Goal: Information Seeking & Learning: Learn about a topic

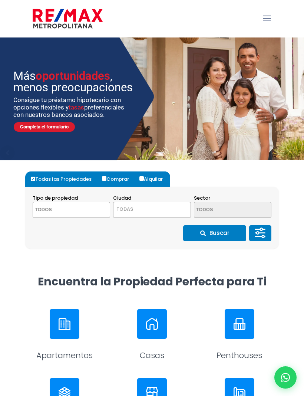
click at [55, 205] on textarea "Search" at bounding box center [64, 210] width 63 height 16
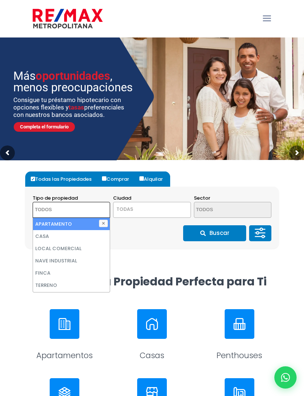
click at [62, 220] on li "APARTAMENTO" at bounding box center [71, 224] width 77 height 12
select select "apartment"
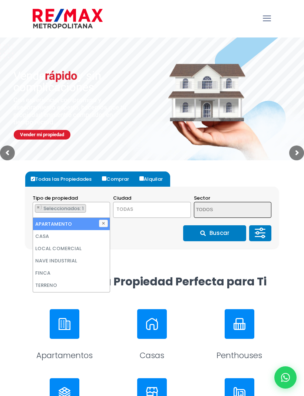
click at [67, 328] on img at bounding box center [65, 324] width 12 height 12
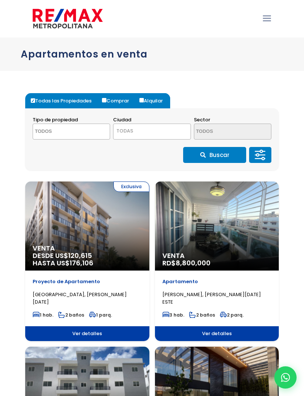
select select
click at [171, 134] on span "TODAS" at bounding box center [152, 131] width 77 height 10
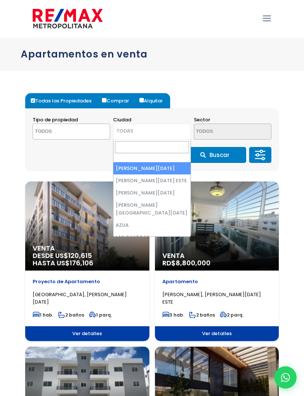
select select "1"
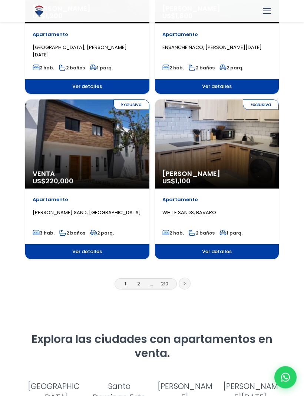
scroll to position [1238, 0]
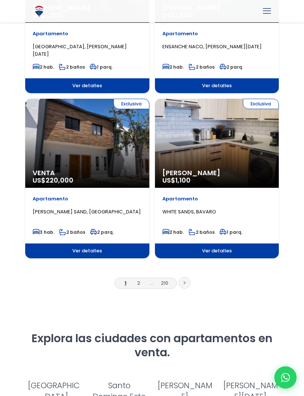
click at [185, 280] on link at bounding box center [185, 283] width 12 height 12
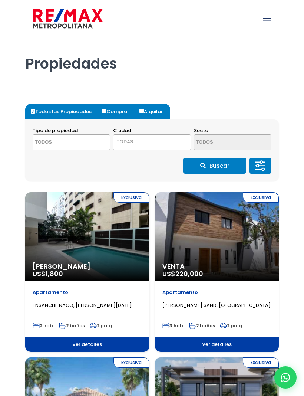
click at [46, 141] on textarea "Search" at bounding box center [64, 143] width 63 height 16
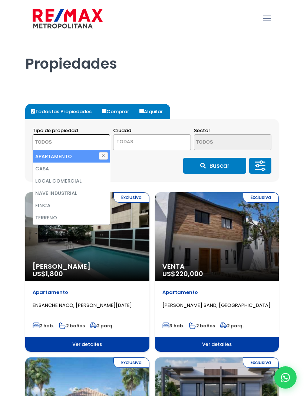
click at [56, 155] on li "APARTAMENTO" at bounding box center [71, 156] width 77 height 12
select select "apartment"
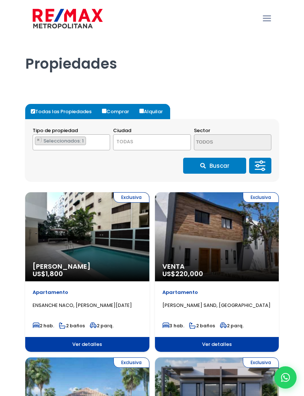
click at [157, 142] on span "TODAS" at bounding box center [152, 142] width 77 height 10
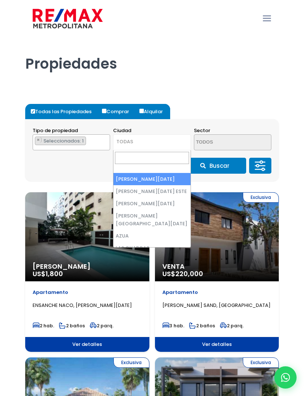
select select "1"
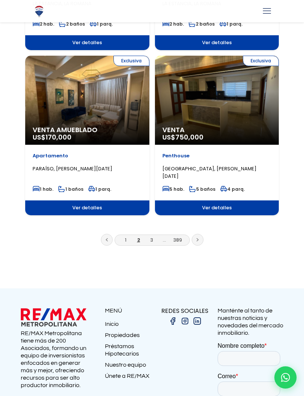
scroll to position [1290, 0]
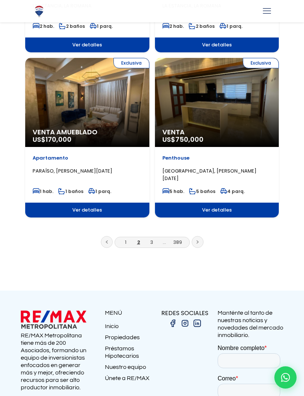
click at [198, 242] on icon at bounding box center [197, 242] width 1 height 3
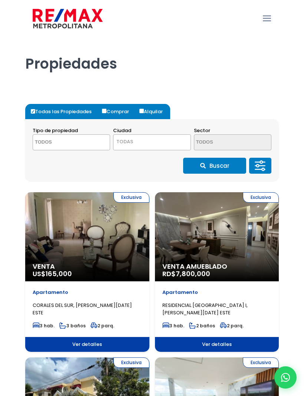
select select
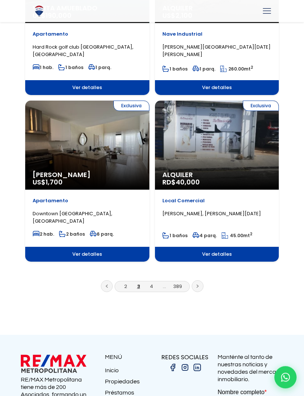
scroll to position [1252, 0]
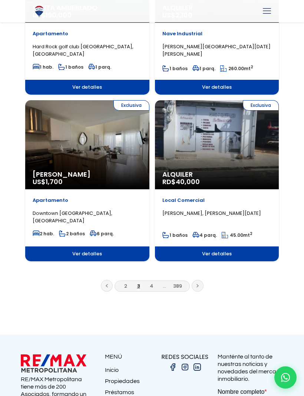
click at [139, 283] on link "3" at bounding box center [138, 285] width 3 height 7
click at [199, 280] on link at bounding box center [198, 286] width 12 height 12
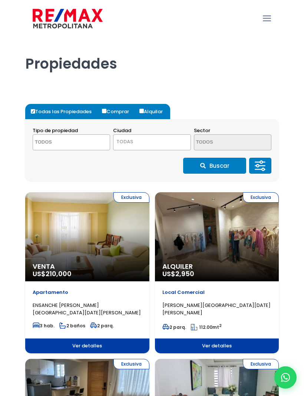
select select
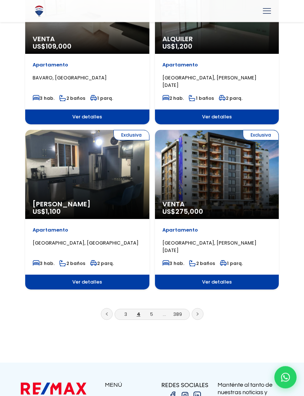
scroll to position [1206, 0]
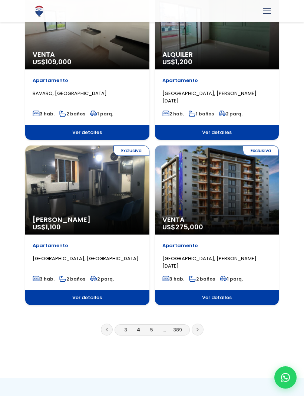
click at [200, 328] on link at bounding box center [198, 329] width 12 height 12
click at [196, 325] on link at bounding box center [198, 329] width 12 height 12
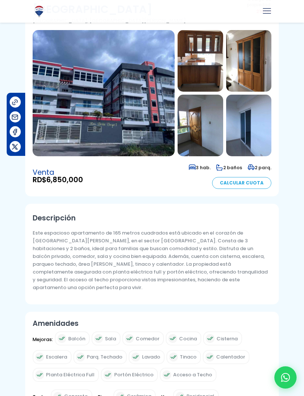
scroll to position [58, 0]
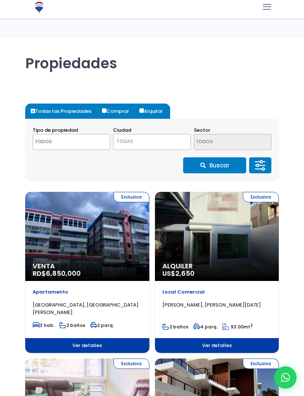
select select
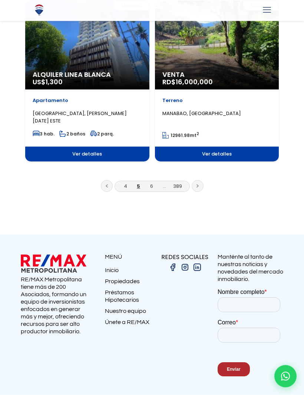
scroll to position [1347, 0]
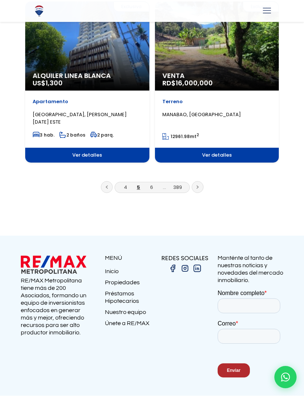
click at [200, 187] on link at bounding box center [198, 187] width 12 height 12
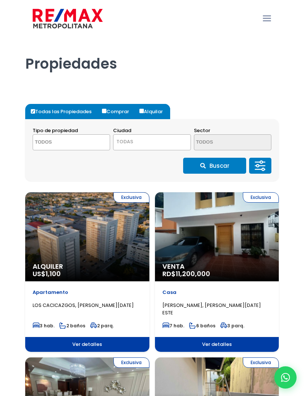
select select
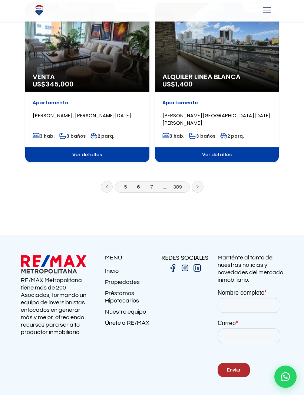
scroll to position [1348, 0]
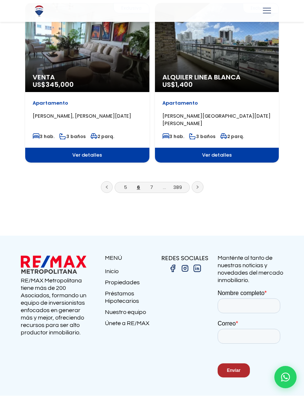
click at [179, 187] on link "389" at bounding box center [177, 187] width 9 height 7
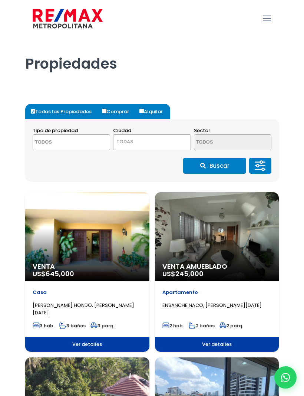
select select
click at [227, 166] on button "Buscar" at bounding box center [214, 166] width 63 height 16
click at [259, 165] on icon at bounding box center [258, 165] width 3 height 3
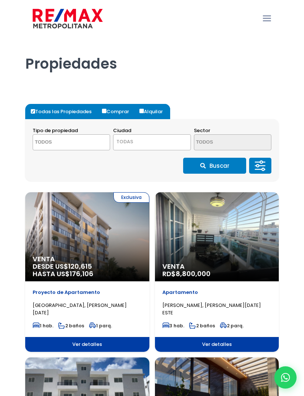
select select
click at [262, 165] on icon at bounding box center [262, 165] width 6 height 0
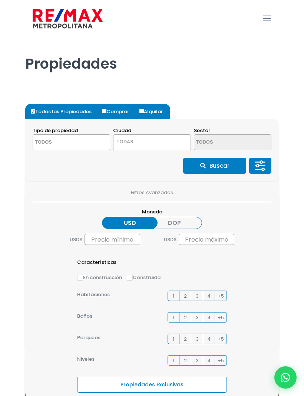
click at [81, 278] on input "En construcción" at bounding box center [80, 278] width 6 height 6
radio input "true"
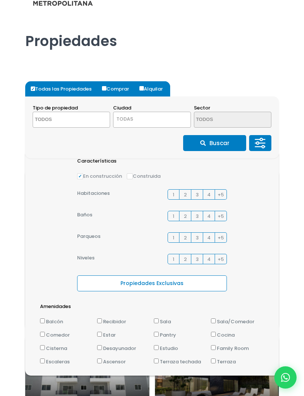
scroll to position [21, 0]
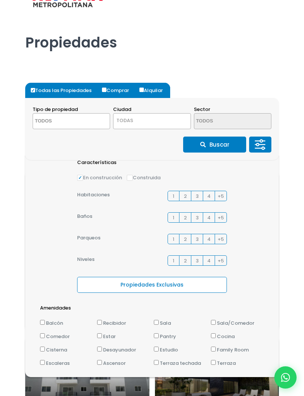
click at [51, 116] on textarea "Search" at bounding box center [64, 122] width 63 height 16
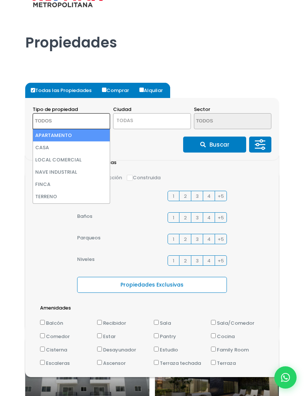
scroll to position [21, 0]
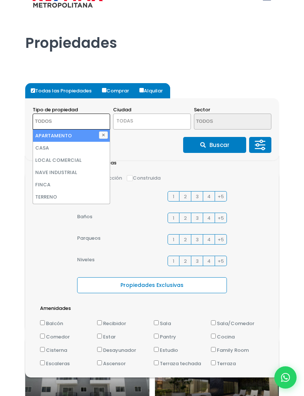
click at [58, 131] on li "APARTAMENTO" at bounding box center [71, 135] width 77 height 12
select select "apartment"
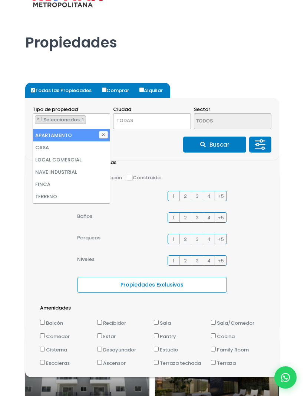
click at [134, 119] on span "TODAS" at bounding box center [152, 120] width 77 height 10
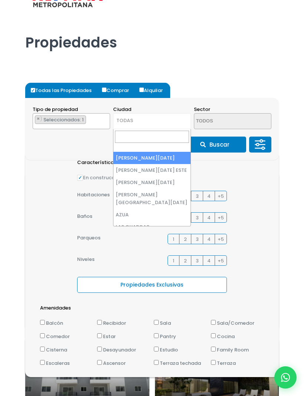
select select "1"
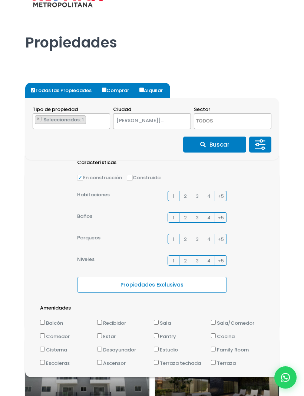
click at [220, 142] on button "Buscar" at bounding box center [214, 145] width 63 height 16
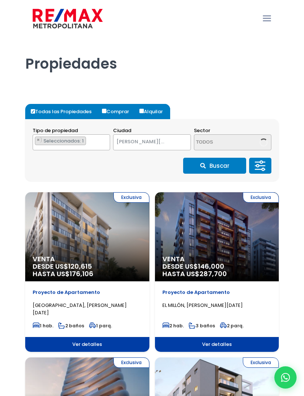
select select "1"
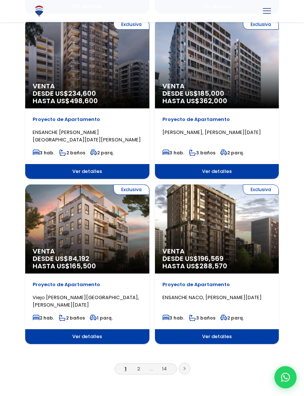
scroll to position [1194, 0]
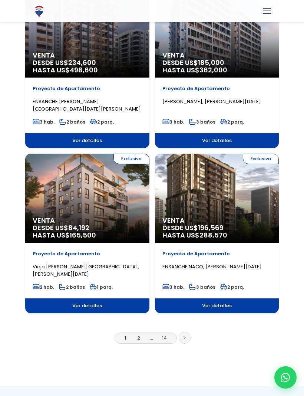
click at [139, 338] on link "2" at bounding box center [138, 337] width 3 height 7
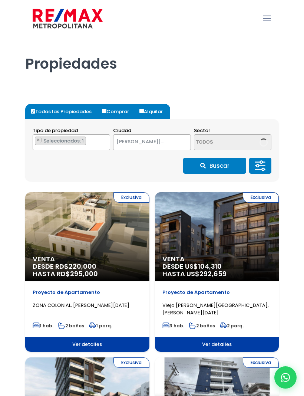
select select "1"
click at [80, 243] on div "Exclusiva Venta DESDE RD$ 220,000 HASTA RD$ 295,000" at bounding box center [87, 236] width 124 height 89
select select "1"
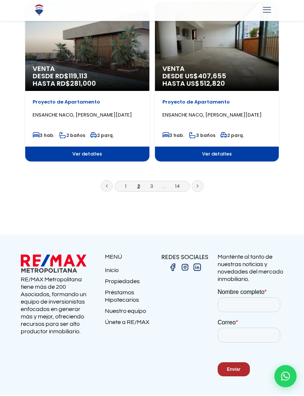
scroll to position [1344, 0]
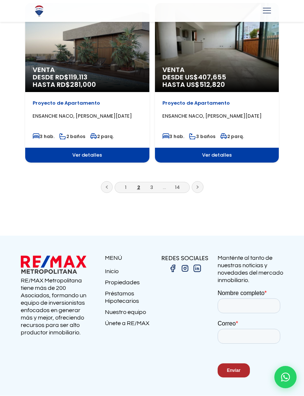
click at [152, 193] on ul "1 2 3 ... 14" at bounding box center [152, 189] width 254 height 16
click at [195, 191] on link at bounding box center [198, 187] width 12 height 12
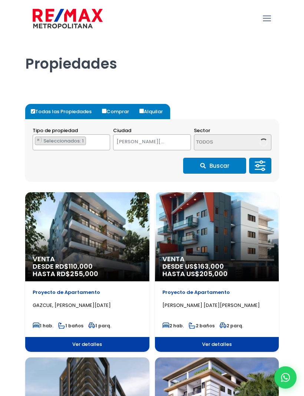
select select "1"
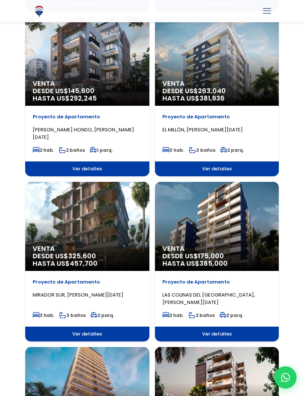
scroll to position [837, 0]
